Goal: Task Accomplishment & Management: Complete application form

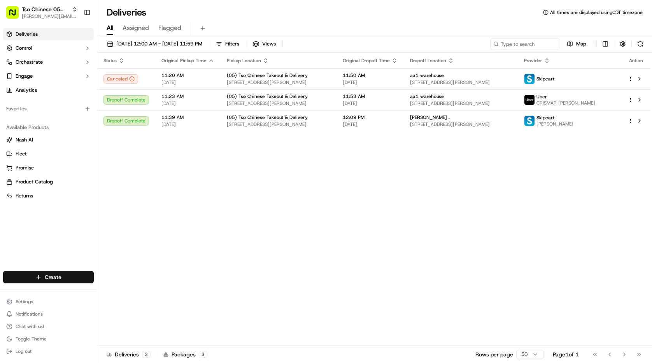
click at [65, 274] on html "Tso Chinese 05 Menchaca [EMAIL_ADDRESS][DOMAIN_NAME] Toggle Sidebar Deliveries …" at bounding box center [326, 181] width 652 height 363
click at [123, 290] on link "Delivery" at bounding box center [140, 292] width 87 height 14
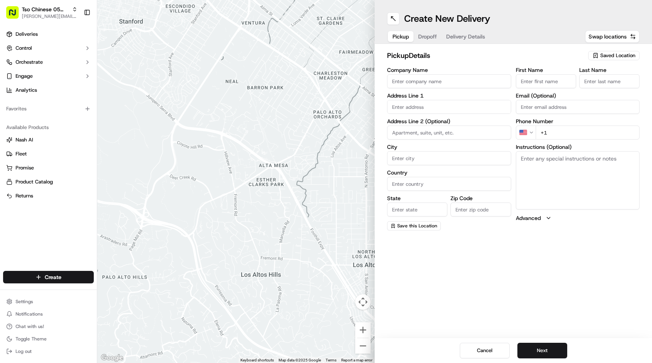
click at [631, 53] on span "Saved Location" at bounding box center [617, 55] width 35 height 7
click at [609, 82] on span "(05) Tso Chinese Takeout & Delivery (05)" at bounding box center [601, 84] width 96 height 7
type input "(05) Tso Chinese Takeout & Delivery"
type input "[STREET_ADDRESS][PERSON_NAME]"
type input "Ste 100"
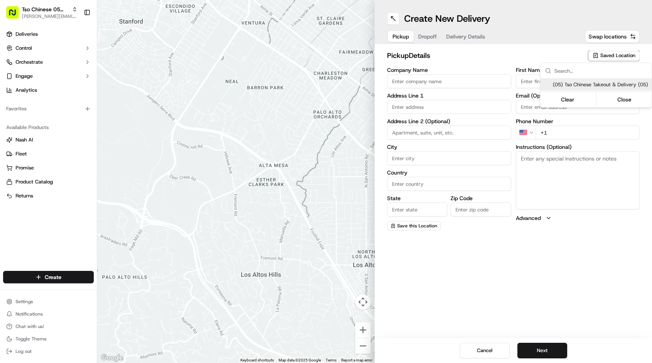
type input "Austin"
type input "US"
type input "[GEOGRAPHIC_DATA]"
type input "78748"
type input "Tso Chinese"
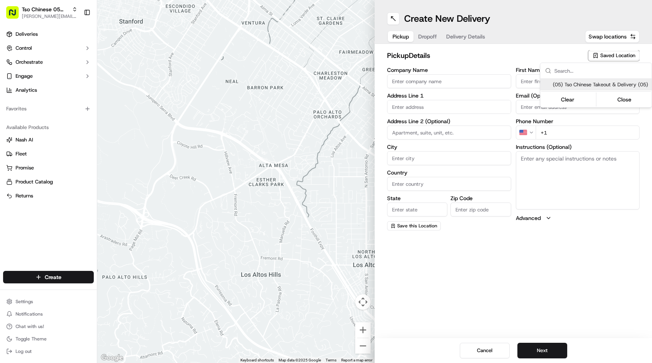
type input "[PERSON_NAME] Manager"
type input "[EMAIL_ADDRESS][DOMAIN_NAME]"
type input "[PHONE_NUMBER]"
type textarea "Submit a picture displaying address & food as Proof of Delivery. Envía una foto…"
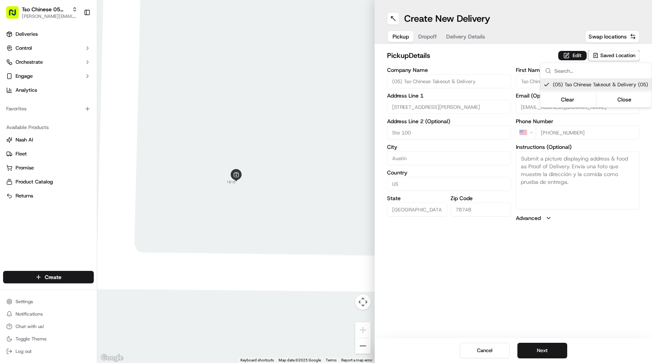
click at [447, 49] on html "Tso Chinese 05 Menchaca [EMAIL_ADDRESS][DOMAIN_NAME] Toggle Sidebar Deliveries …" at bounding box center [326, 181] width 652 height 363
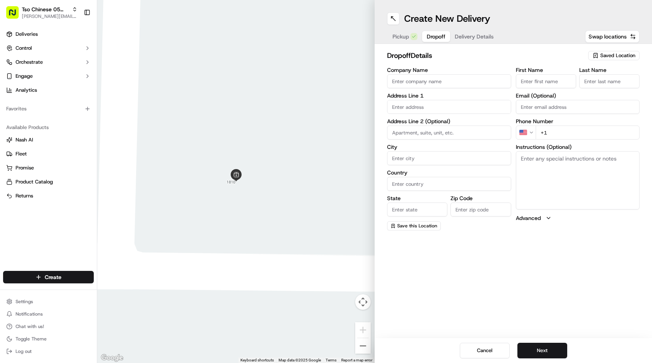
click at [436, 38] on span "Dropoff" at bounding box center [436, 37] width 19 height 8
click at [471, 35] on span "Delivery Details" at bounding box center [474, 37] width 39 height 8
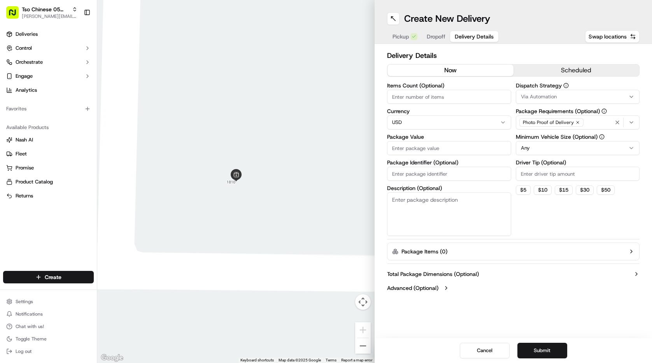
click at [466, 177] on input "Package Identifier (Optional)" at bounding box center [449, 174] width 124 height 14
paste input "YNNRRLM"
type input "YNNRRLM"
click at [549, 165] on label "Driver Tip (Optional)" at bounding box center [578, 162] width 124 height 5
click at [549, 167] on input "Driver Tip (Optional)" at bounding box center [578, 174] width 124 height 14
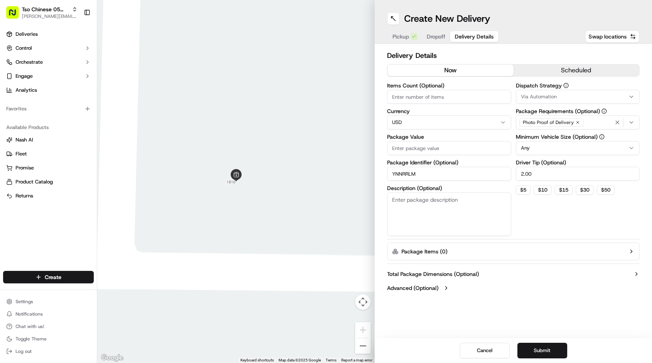
type input "2.00"
click at [518, 98] on div "Via Automation" at bounding box center [578, 96] width 120 height 7
click at [541, 133] on div "Tso [PERSON_NAME] Strategy" at bounding box center [571, 139] width 111 height 12
click at [482, 95] on html "Tso Chinese 05 Menchaca [EMAIL_ADDRESS][DOMAIN_NAME] Toggle Sidebar Deliveries …" at bounding box center [326, 181] width 652 height 363
click at [482, 95] on input "Items Count (Optional)" at bounding box center [449, 97] width 124 height 14
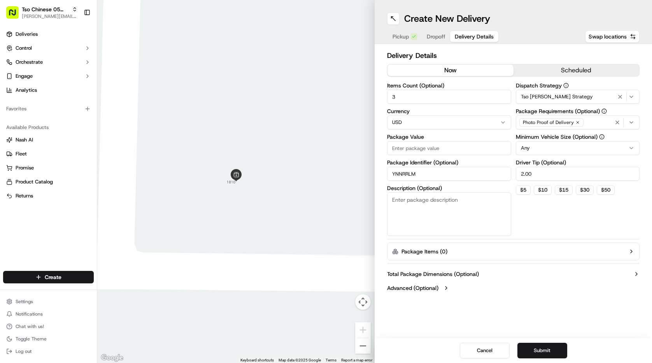
type input "3"
click at [485, 150] on input "Package Value" at bounding box center [449, 148] width 124 height 14
type input "30.00"
click at [440, 40] on span "Dropoff" at bounding box center [436, 37] width 19 height 8
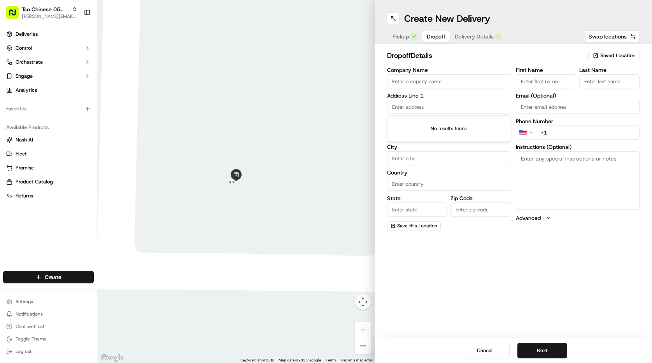
click at [466, 110] on input "text" at bounding box center [449, 107] width 124 height 14
paste input "[STREET_ADDRESS]"
click at [450, 128] on div "[STREET_ADDRESS]" at bounding box center [449, 123] width 120 height 12
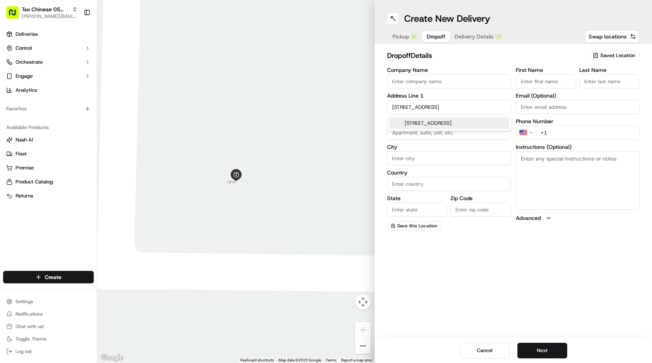
type input "[STREET_ADDRESS]"
type input "Austin"
type input "[GEOGRAPHIC_DATA]"
type input "78748"
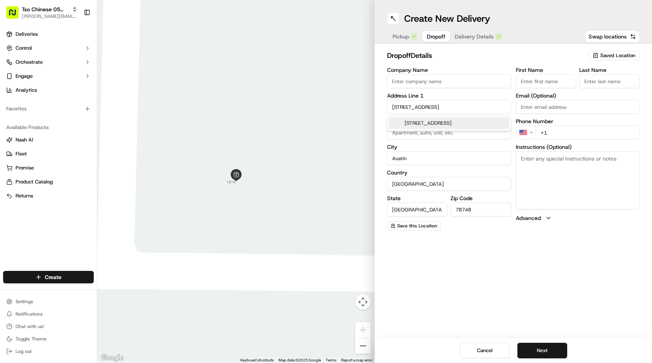
type input "[STREET_ADDRESS]"
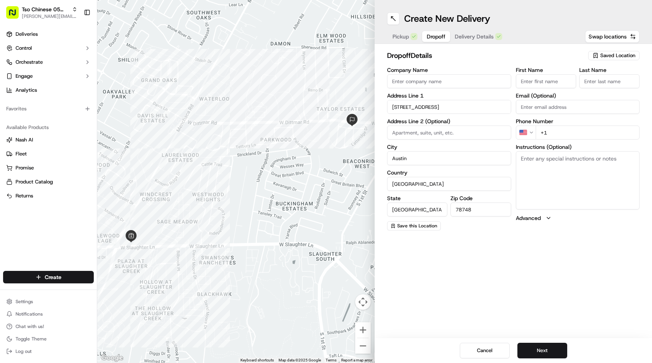
click at [521, 81] on input "First Name" at bounding box center [546, 81] width 60 height 14
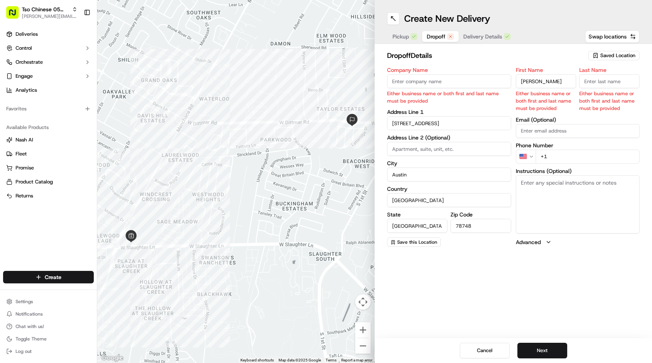
type input "[PERSON_NAME]"
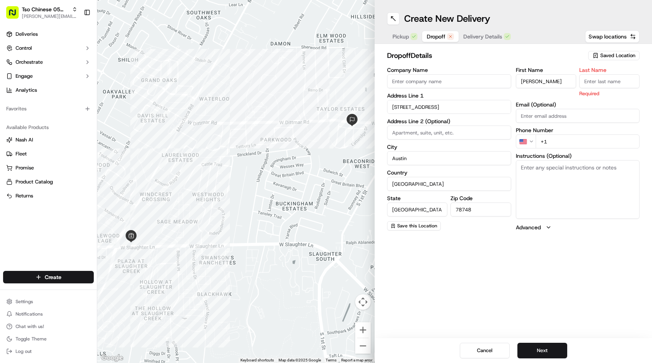
click at [597, 73] on label "Last Name" at bounding box center [609, 69] width 60 height 5
click at [597, 74] on input "Last Name" at bounding box center [609, 81] width 60 height 14
type input "."
click at [561, 141] on div "First Name [PERSON_NAME] Last Name . Required Email (Optional) Phone Number US …" at bounding box center [578, 149] width 124 height 164
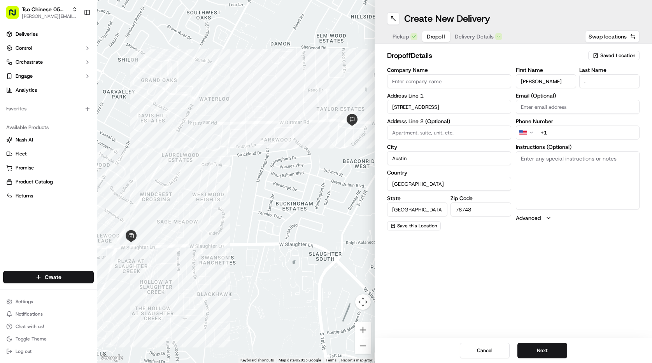
paste input "[PHONE_NUMBER]"
type input "[PHONE_NUMBER]"
click at [539, 339] on div "Cancel Next" at bounding box center [512, 350] width 277 height 25
click at [542, 347] on button "Next" at bounding box center [542, 351] width 50 height 16
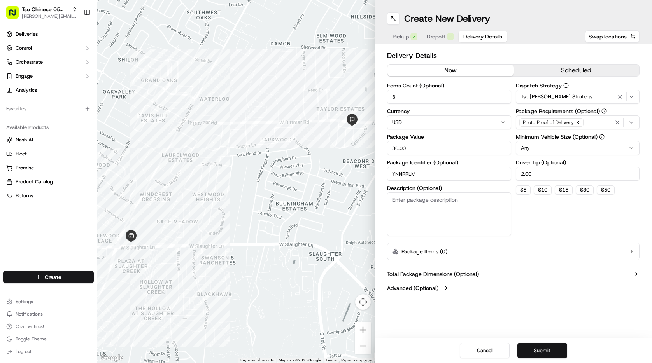
click at [541, 346] on button "Submit" at bounding box center [542, 351] width 50 height 16
